Goal: Navigation & Orientation: Find specific page/section

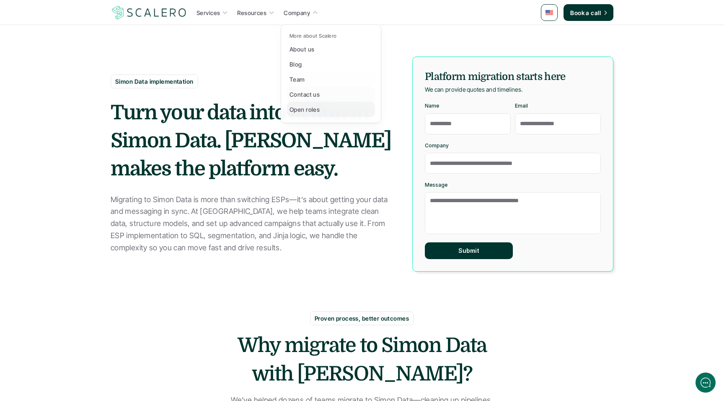
click at [313, 114] on link "Open roles" at bounding box center [331, 109] width 88 height 15
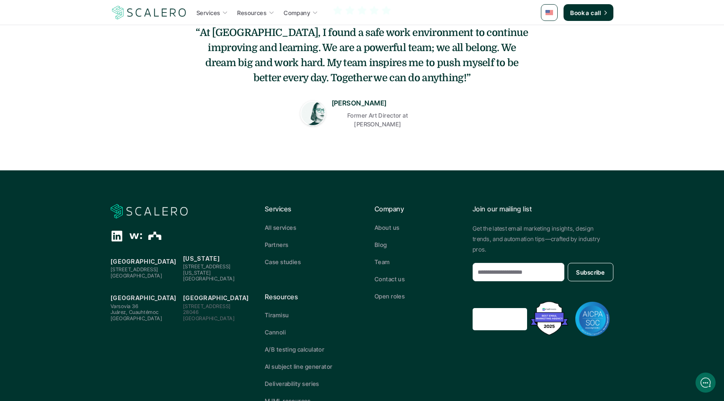
scroll to position [293, 0]
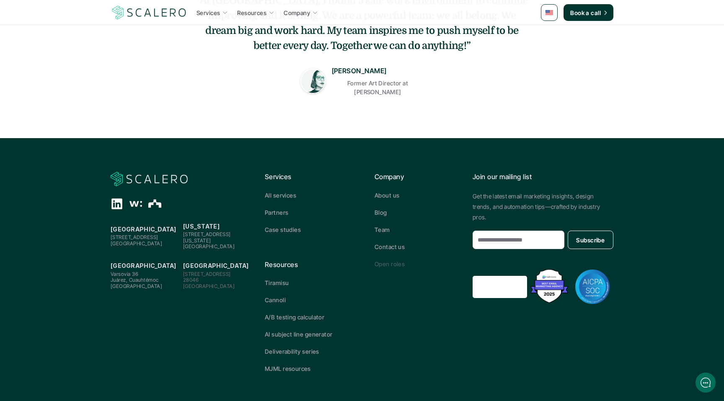
click at [383, 260] on p "Open roles" at bounding box center [390, 264] width 30 height 9
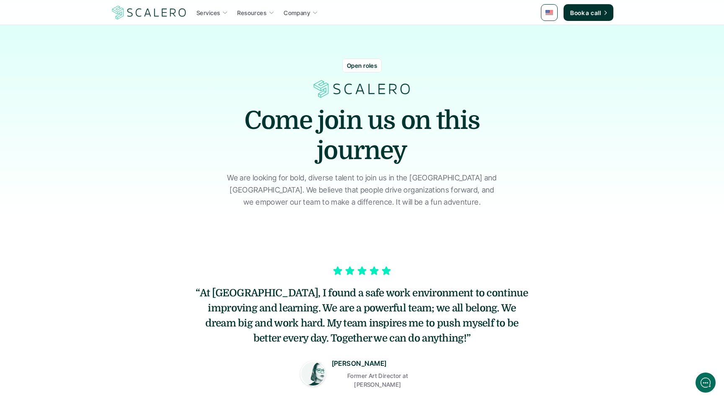
scroll to position [5, 0]
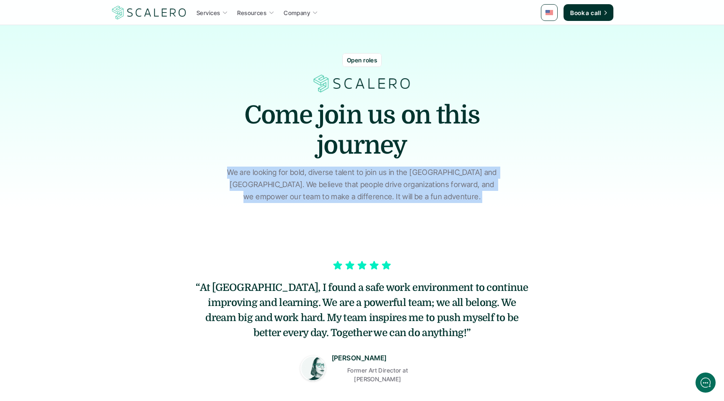
drag, startPoint x: 384, startPoint y: 166, endPoint x: 388, endPoint y: 246, distance: 80.6
click at [388, 246] on div "Services Resources Company Book a call Open roles Come join us on this journey …" at bounding box center [362, 345] width 724 height 700
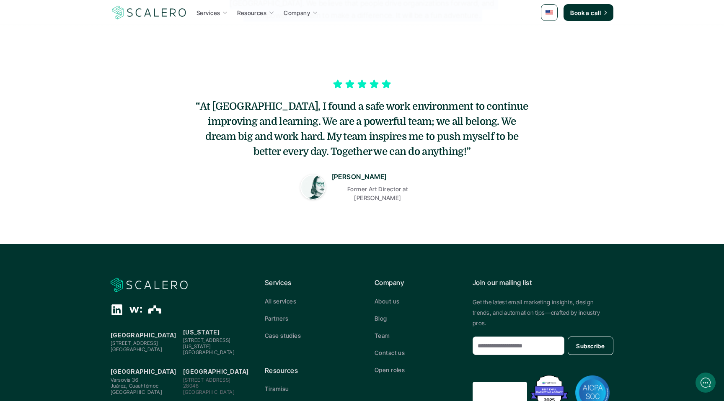
scroll to position [0, 0]
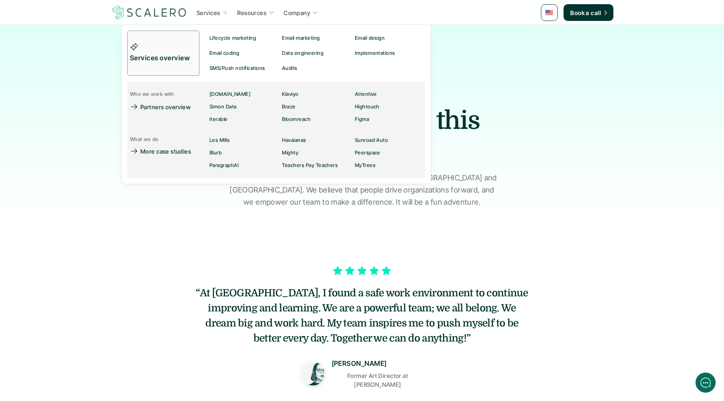
click at [207, 11] on p "Services" at bounding box center [208, 12] width 23 height 9
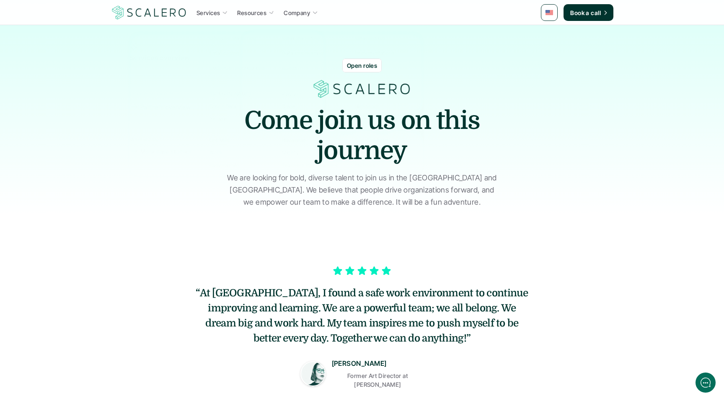
click at [176, 8] on img at bounding box center [149, 13] width 77 height 16
